Goal: Information Seeking & Learning: Learn about a topic

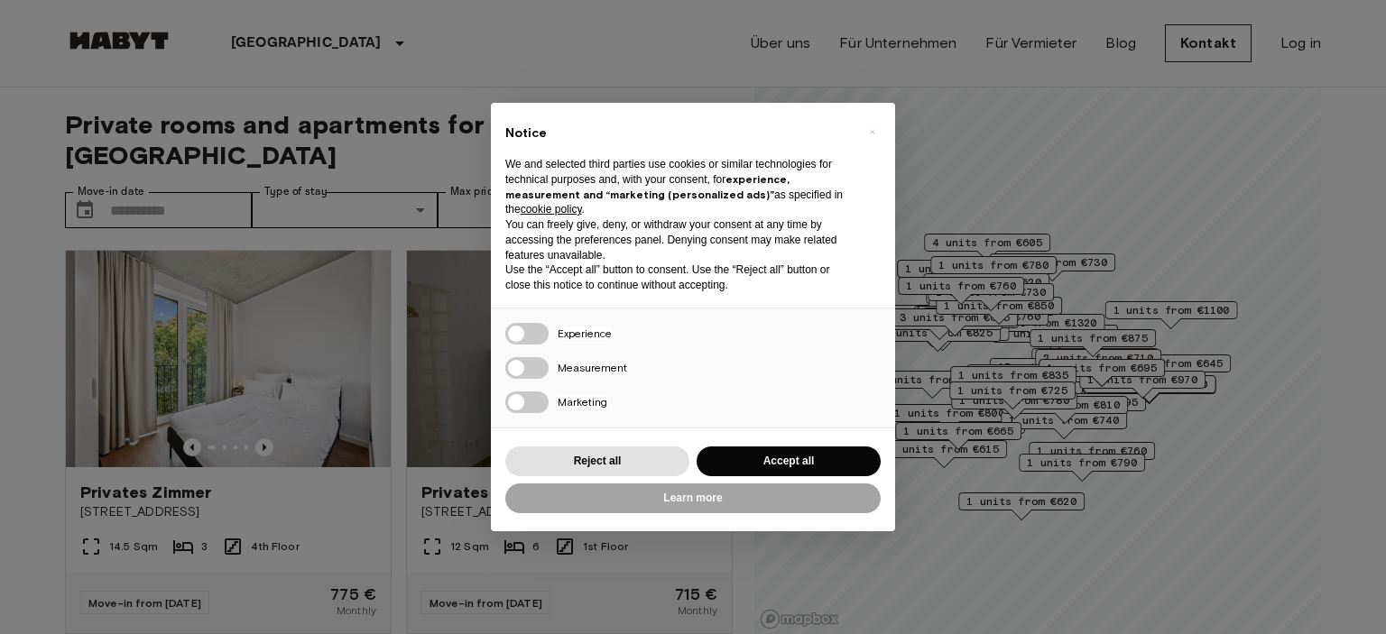
click at [585, 446] on div "Reject all Accept all" at bounding box center [692, 461] width 375 height 37
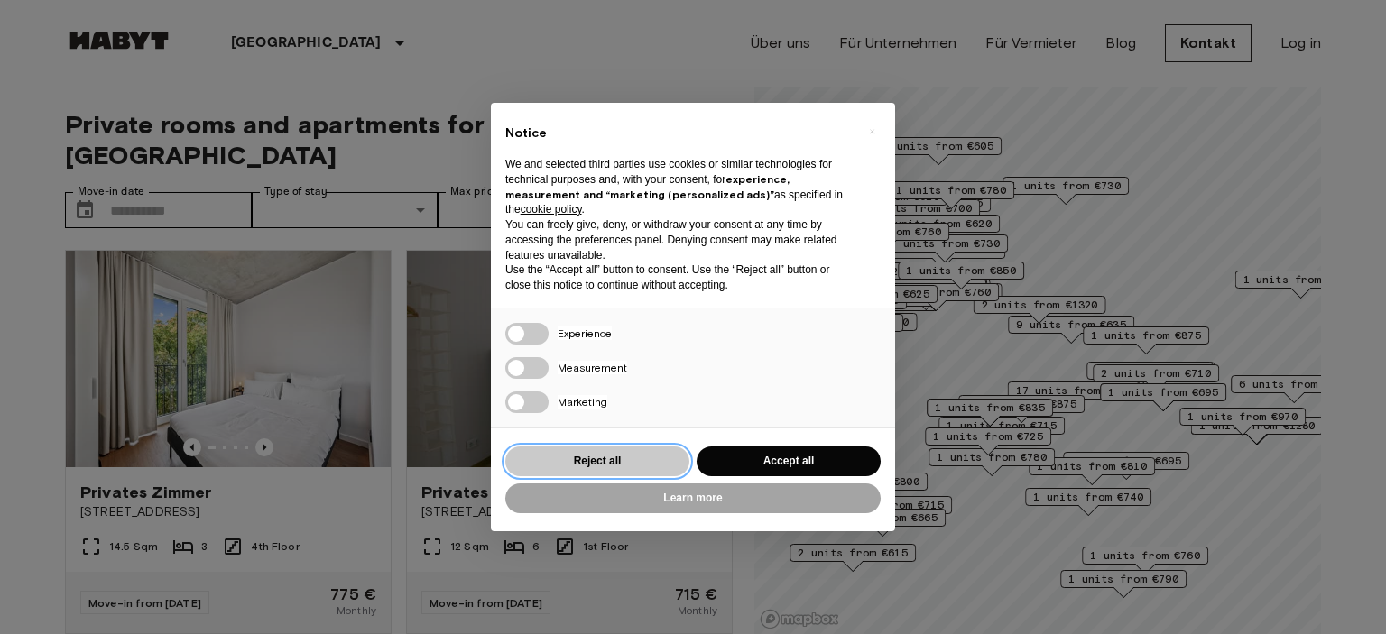
click at [567, 468] on button "Reject all" at bounding box center [597, 462] width 184 height 30
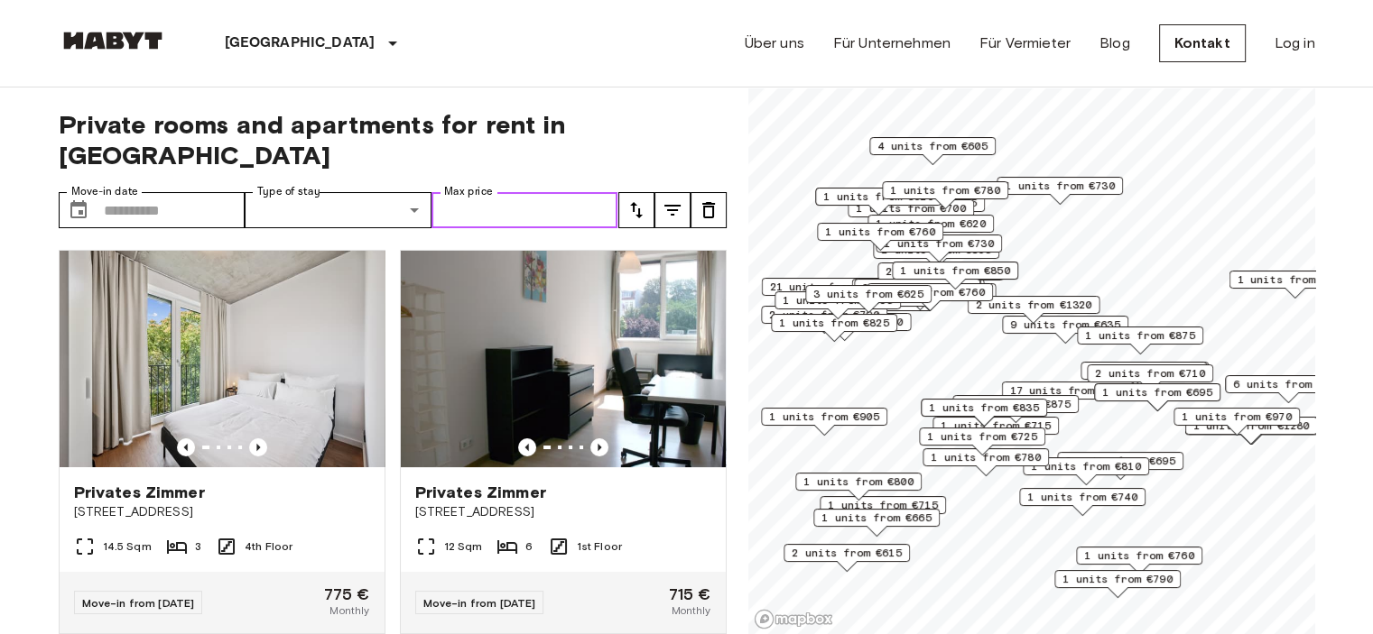
click at [599, 192] on input "Max price" at bounding box center [524, 210] width 187 height 36
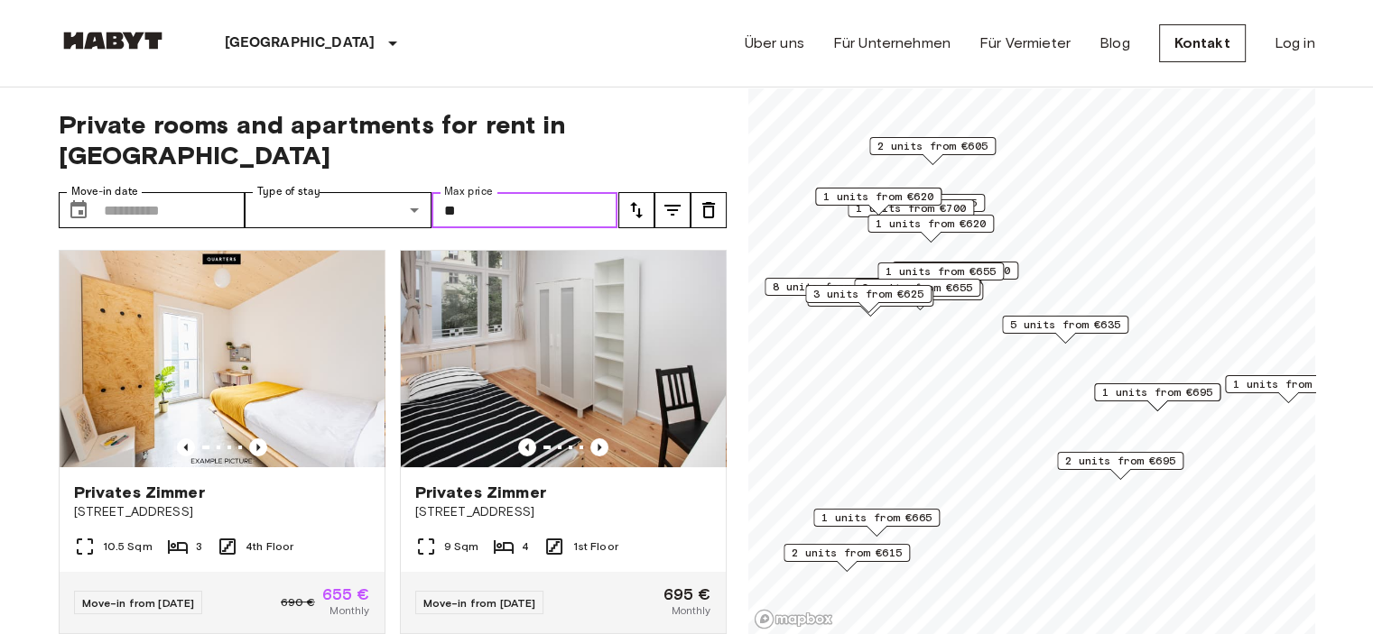
type input "*"
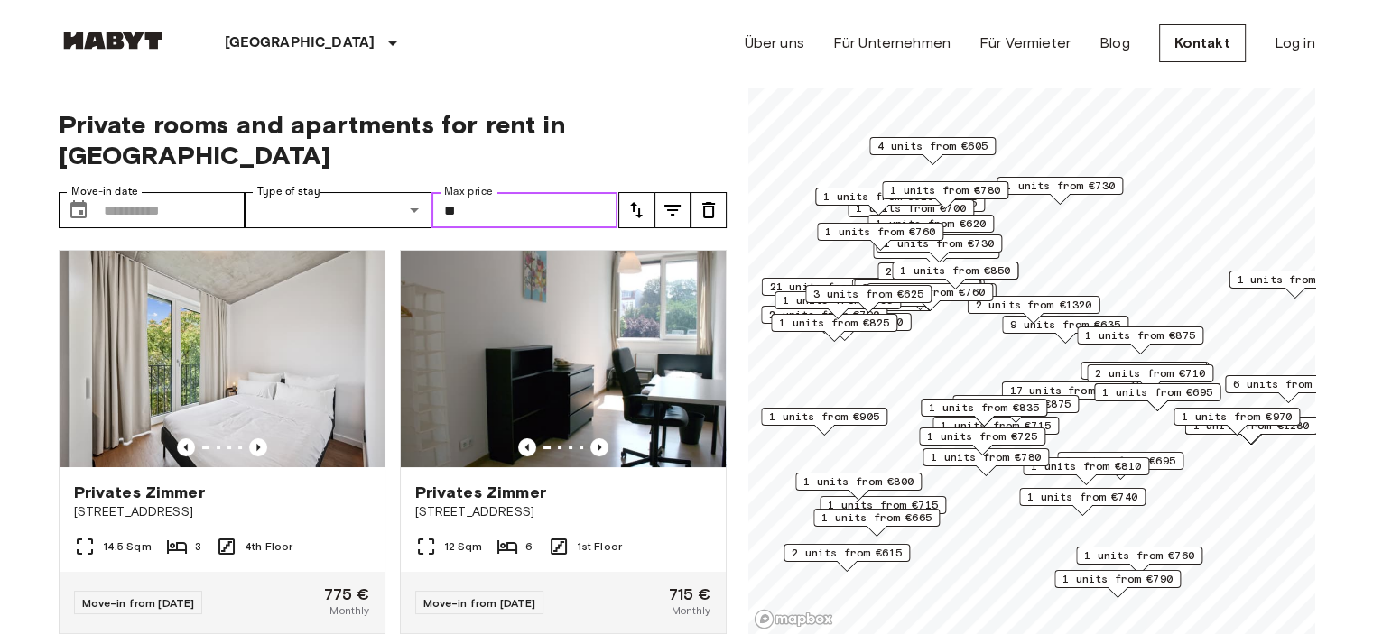
type input "***"
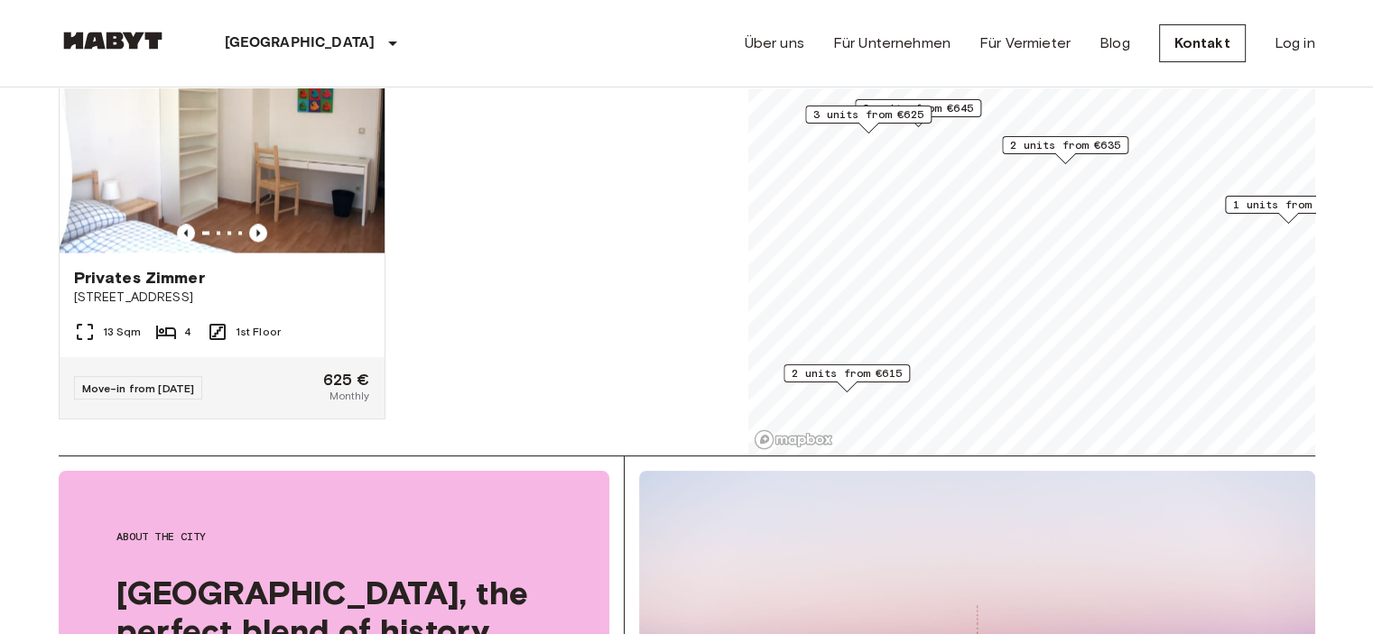
scroll to position [181, 0]
